Goal: Share content

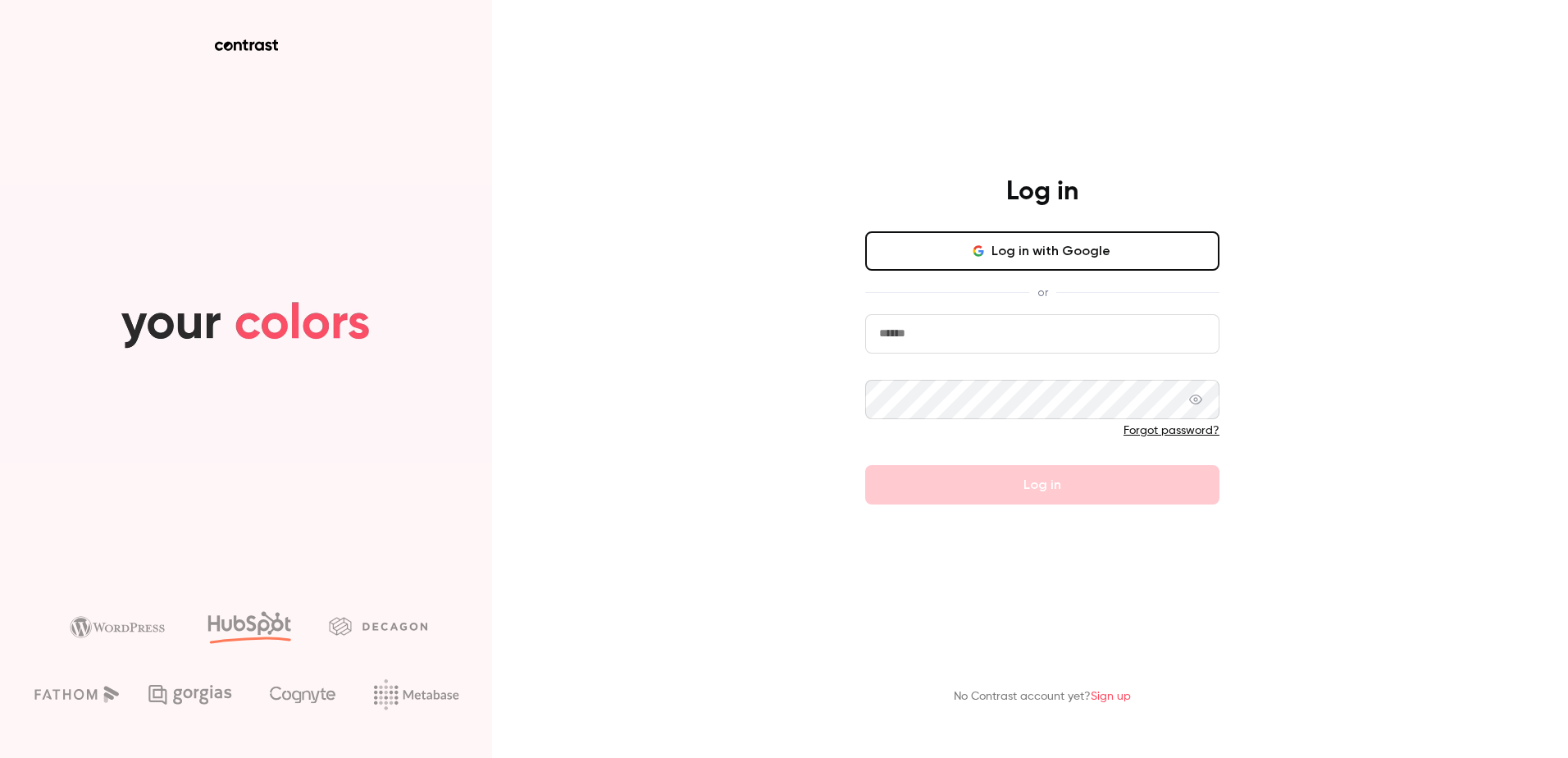
click at [1087, 344] on input "email" at bounding box center [1042, 334] width 354 height 39
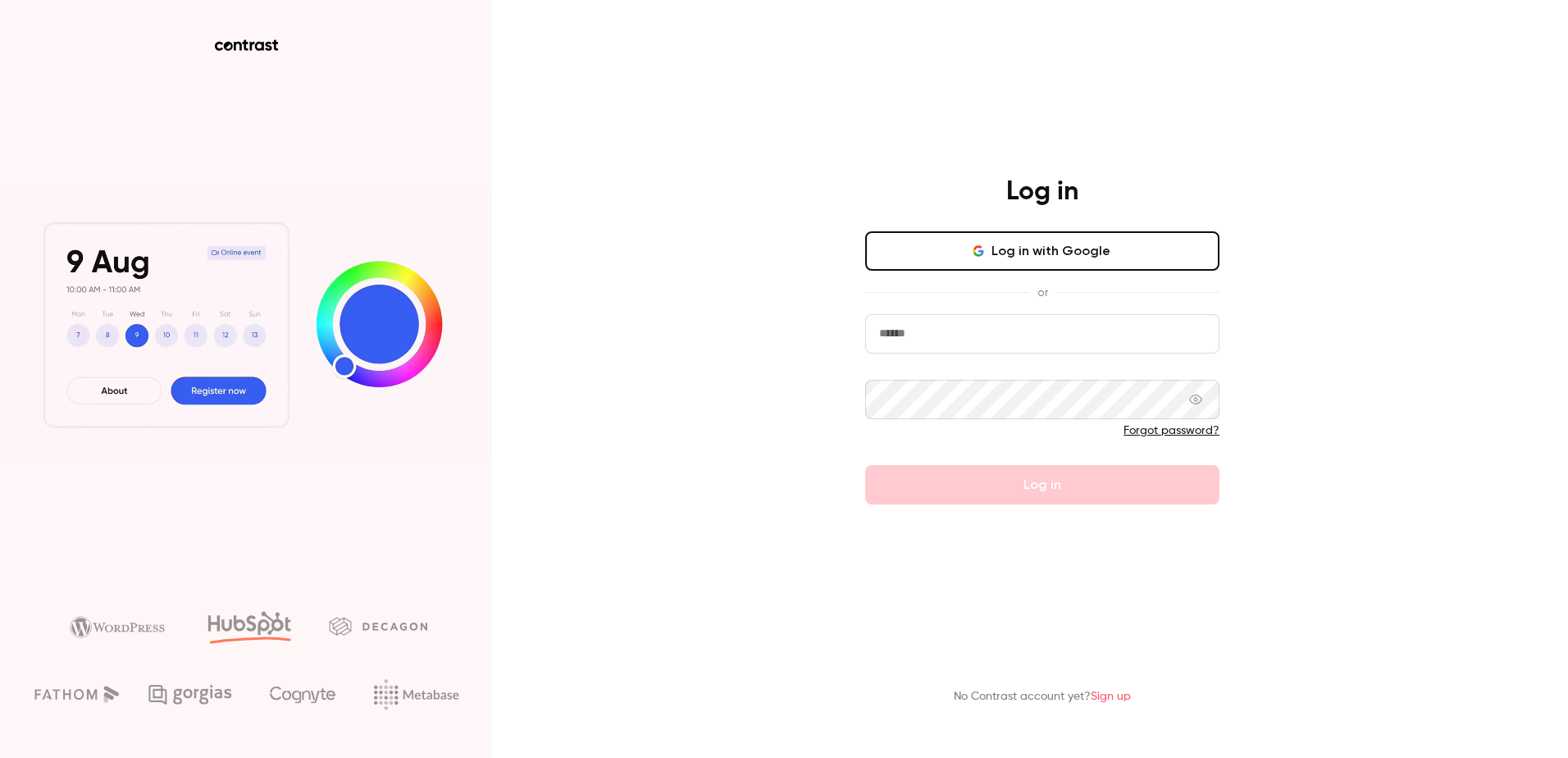
click at [0, 757] on com-1password-button at bounding box center [0, 758] width 0 height 0
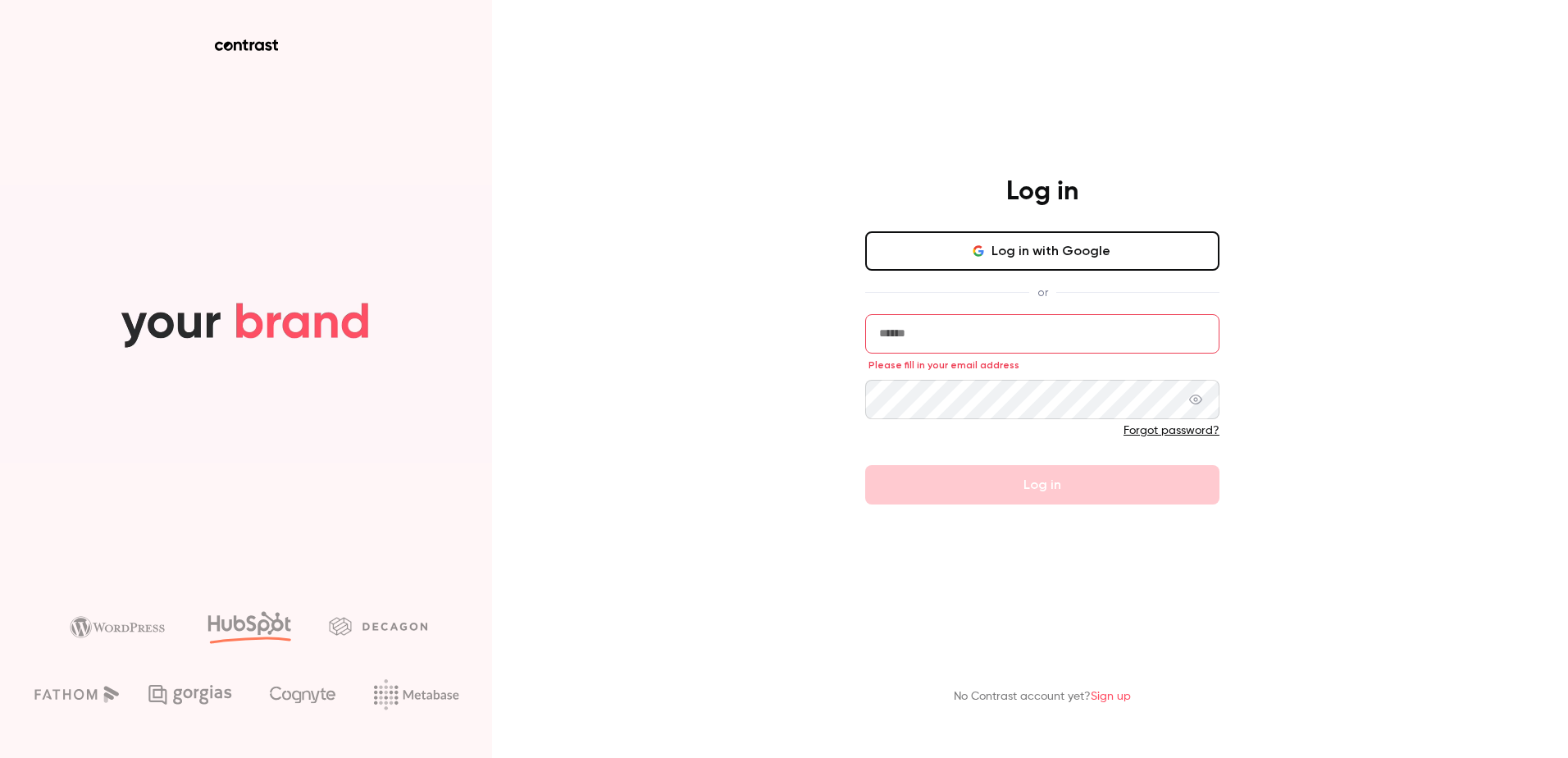
type input "**********"
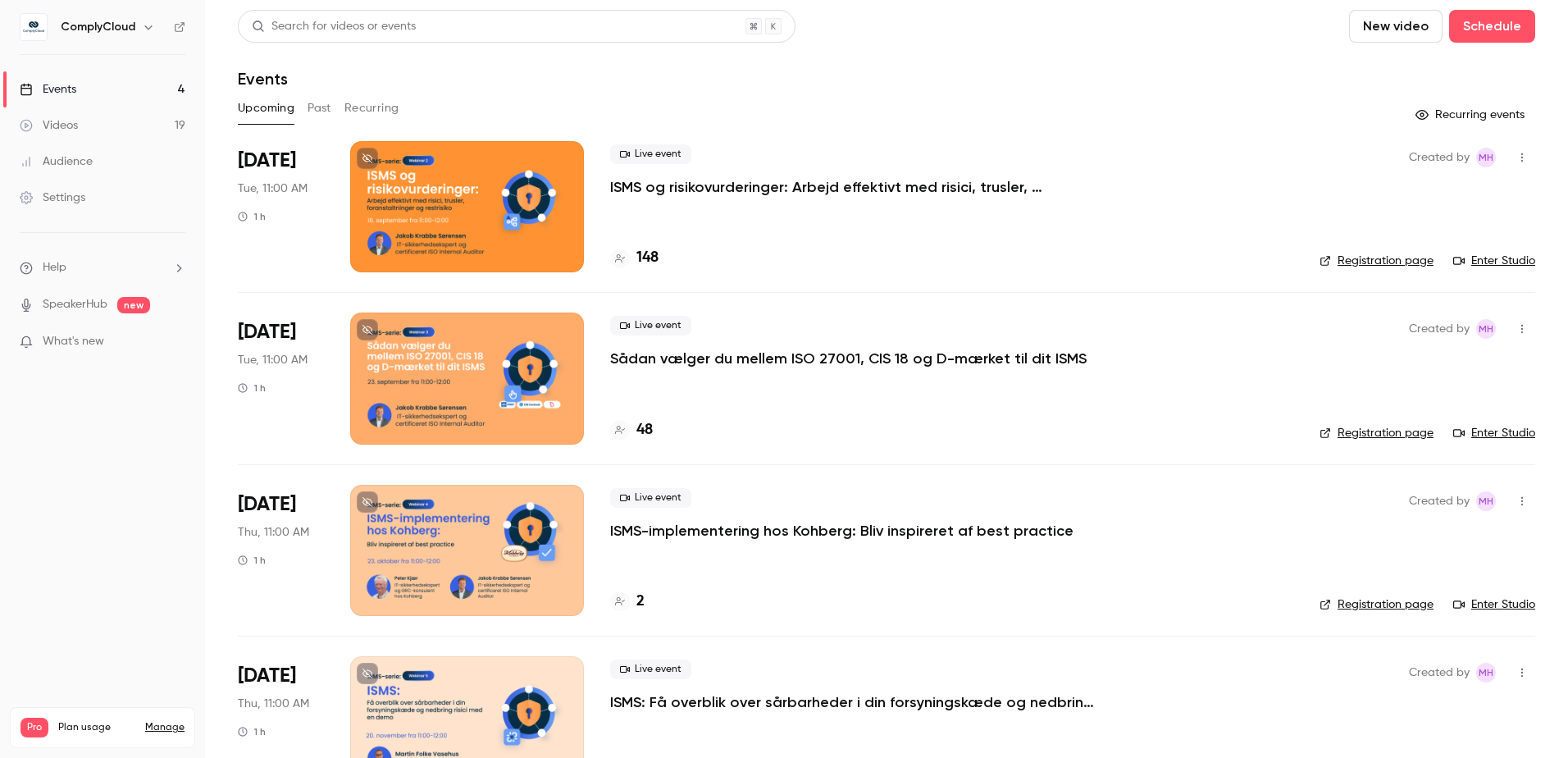
click at [688, 191] on p "ISMS og risikovurderinger: Arbejd effektivt med risici, trusler, foranstaltning…" at bounding box center [855, 187] width 492 height 20
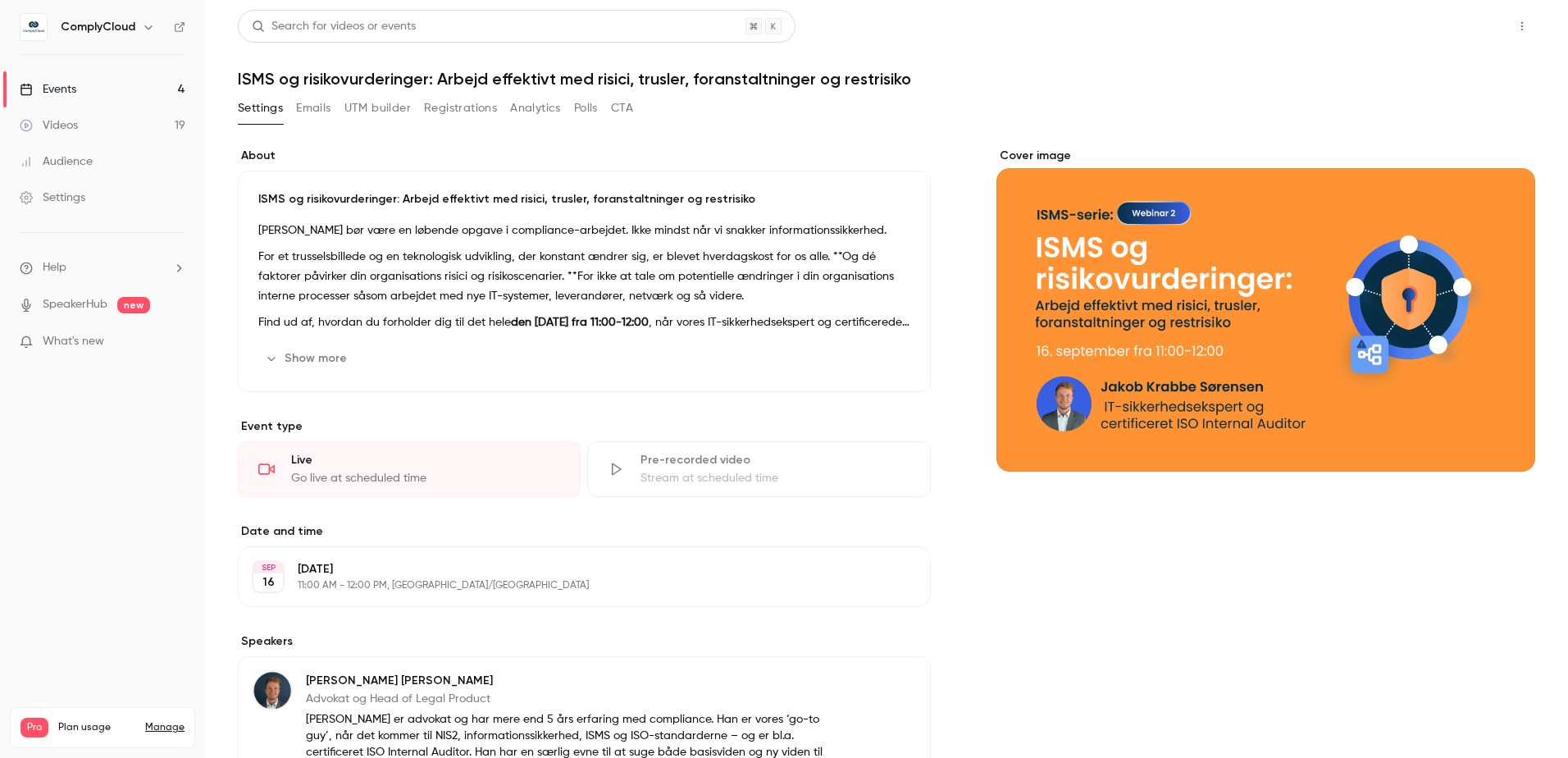
click at [1435, 25] on button "Share" at bounding box center [1463, 26] width 65 height 33
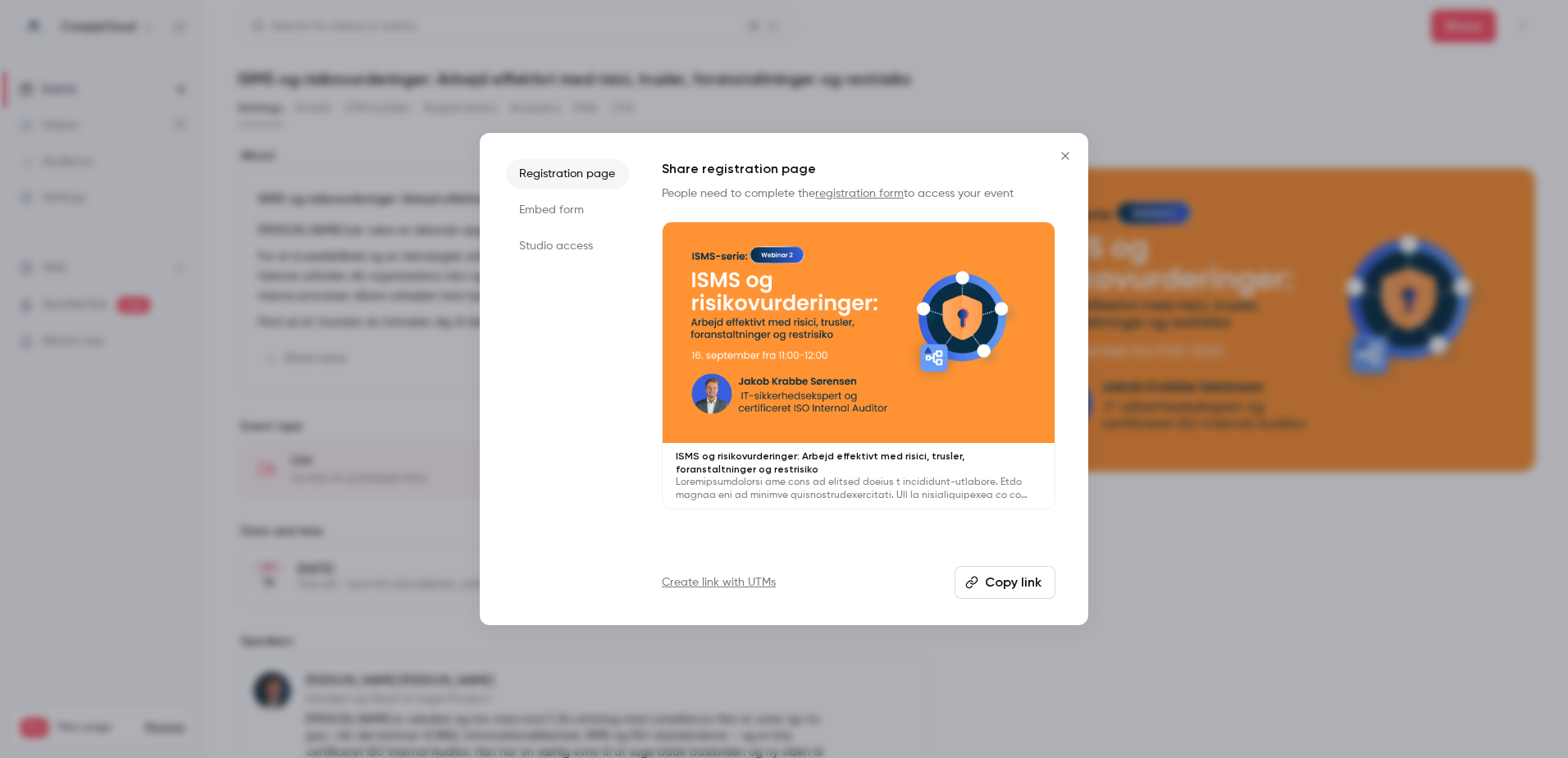
click at [599, 206] on li "Embed form" at bounding box center [568, 210] width 123 height 29
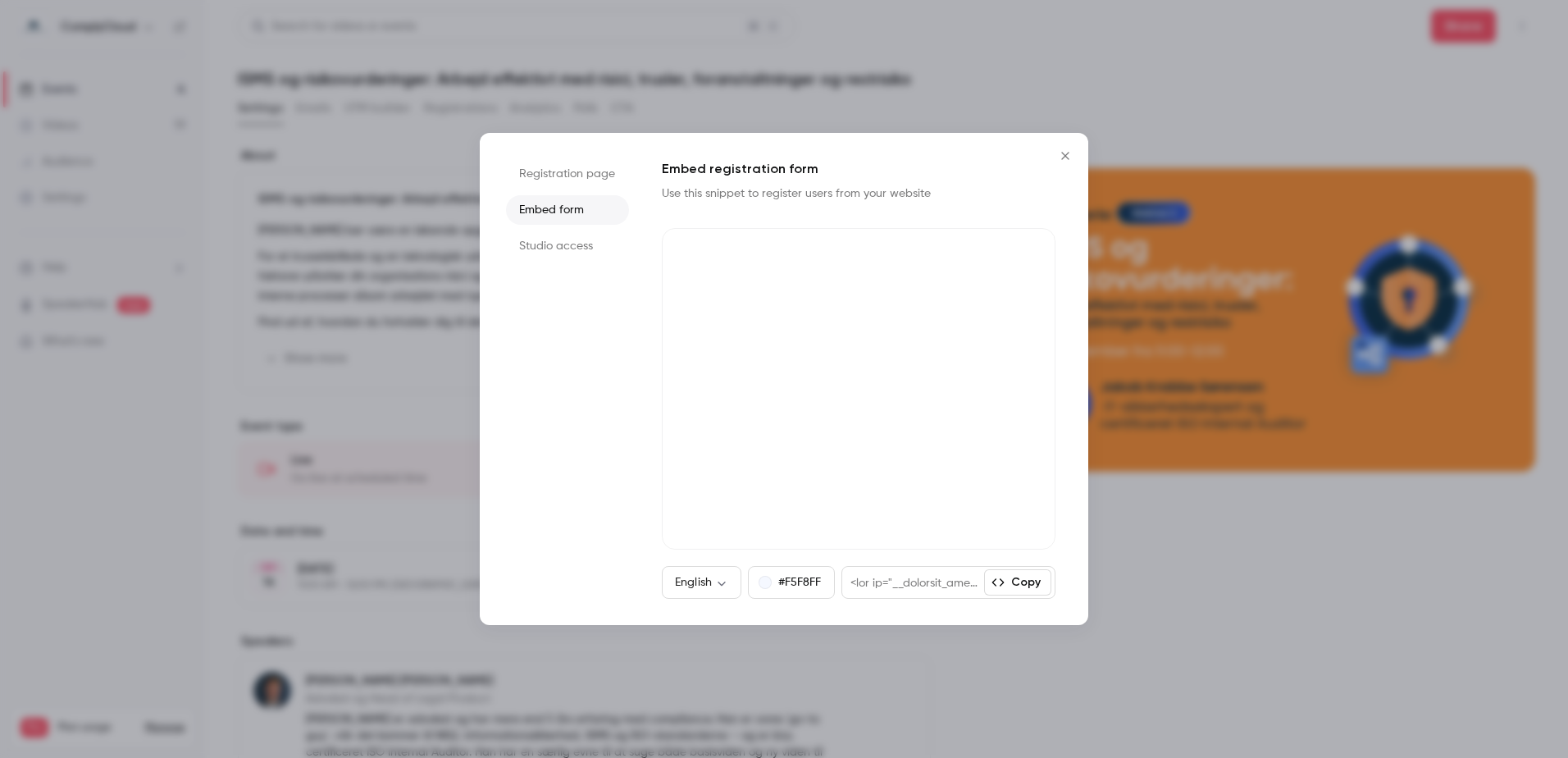
click at [600, 187] on li "Registration page" at bounding box center [568, 174] width 123 height 29
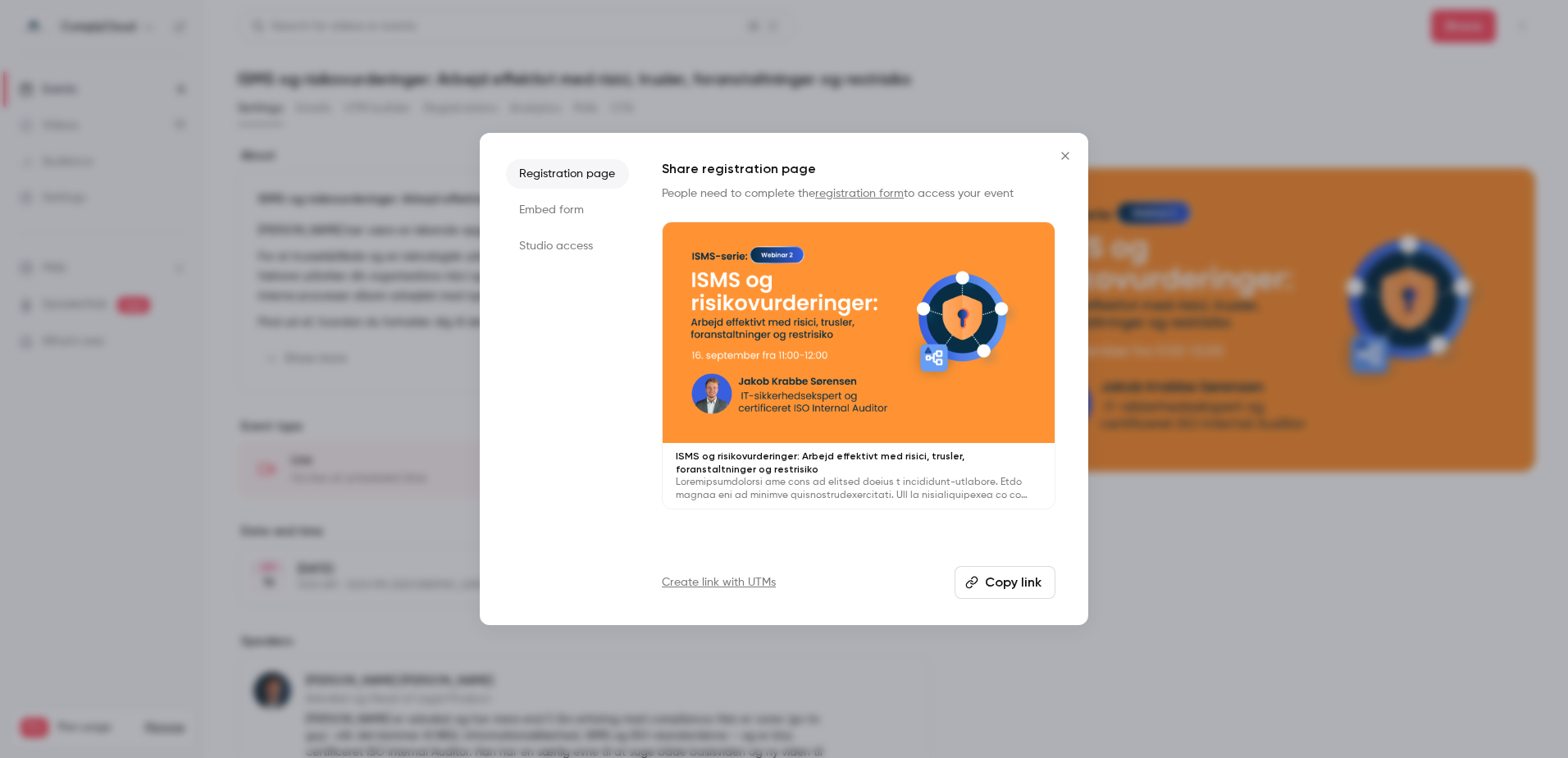
click at [584, 212] on li "Embed form" at bounding box center [568, 210] width 123 height 29
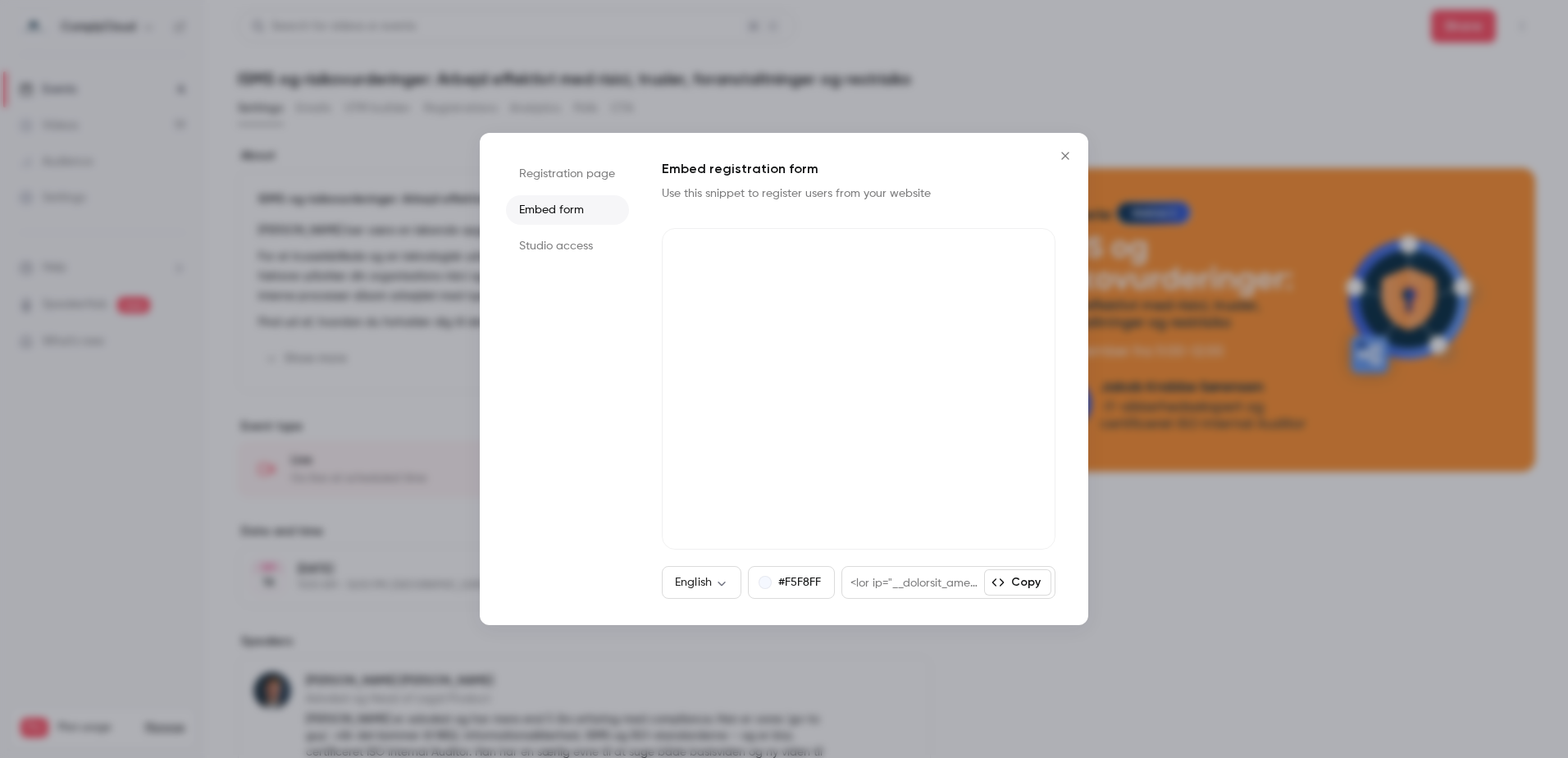
click at [597, 162] on li "Registration page" at bounding box center [568, 174] width 123 height 29
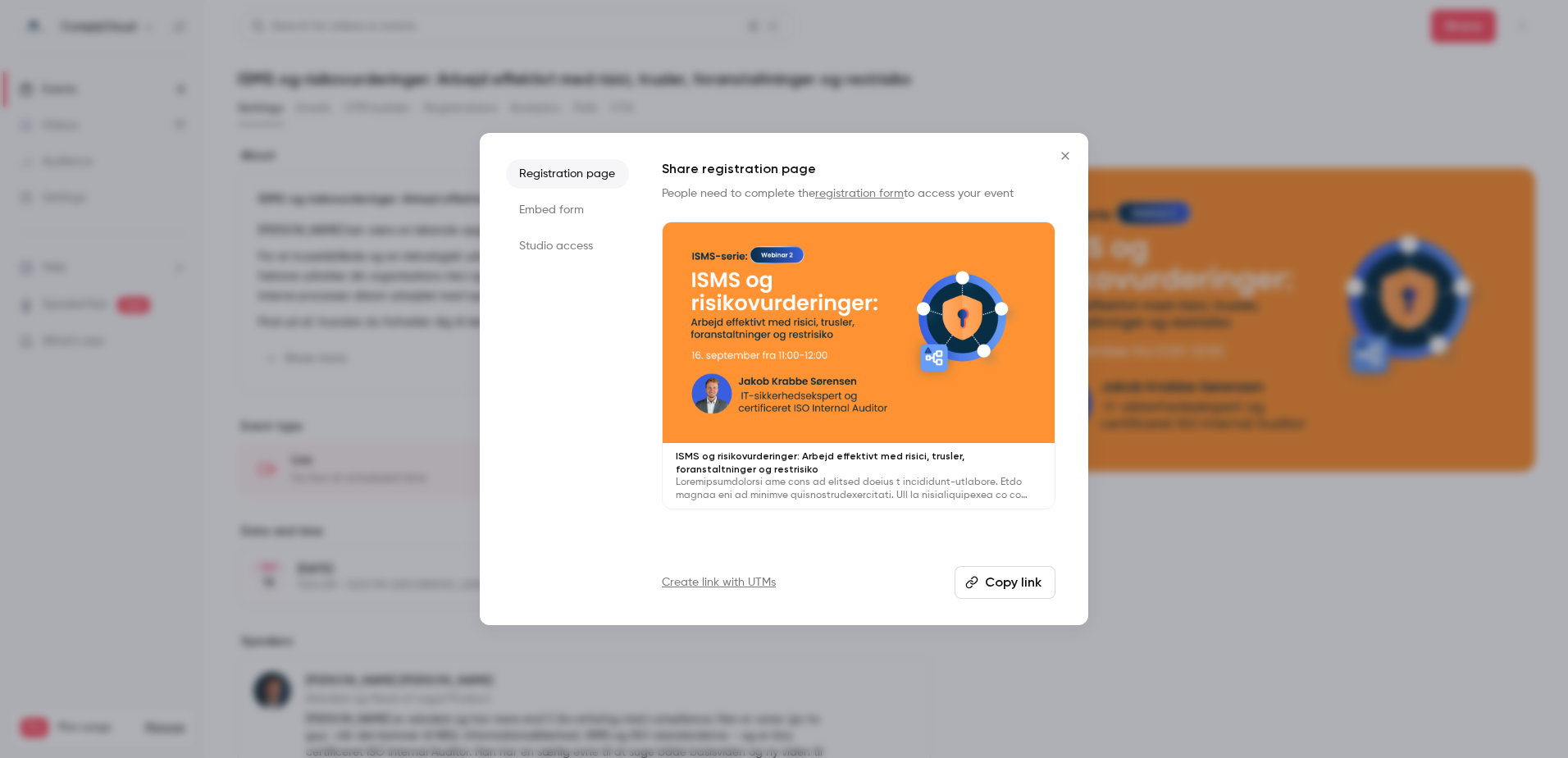
click at [806, 450] on p "ISMS og risikovurderinger: Arbejd effektivt med risici, trusler, foranstaltning…" at bounding box center [858, 463] width 366 height 26
click at [994, 581] on button "Copy link" at bounding box center [1005, 583] width 101 height 33
click at [1067, 162] on button "Close" at bounding box center [1066, 156] width 33 height 33
